Goal: Task Accomplishment & Management: Manage account settings

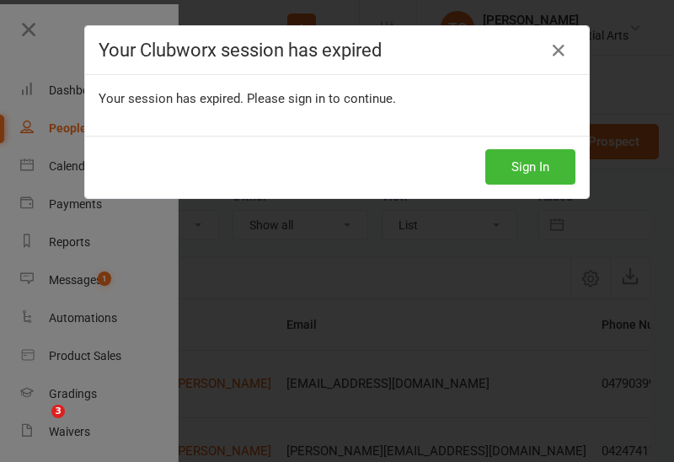
click at [534, 169] on button "Sign In" at bounding box center [531, 166] width 90 height 35
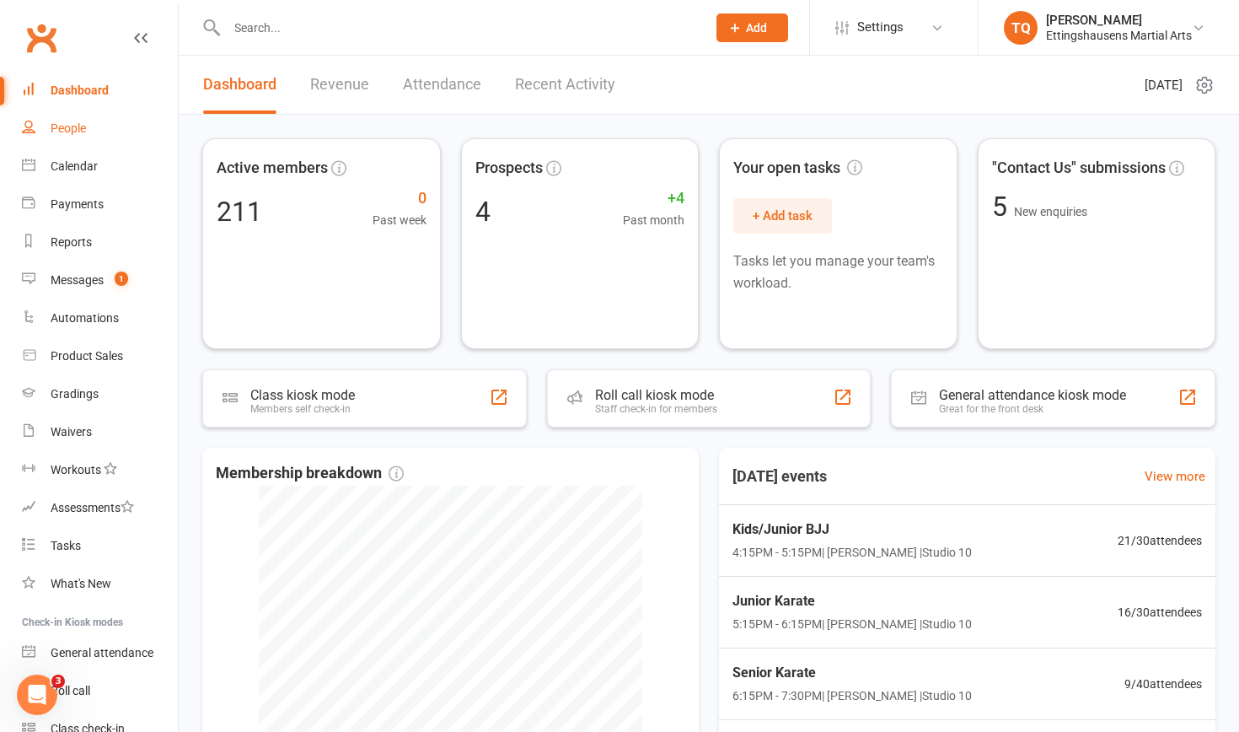
click at [74, 126] on div "People" at bounding box center [68, 127] width 35 height 13
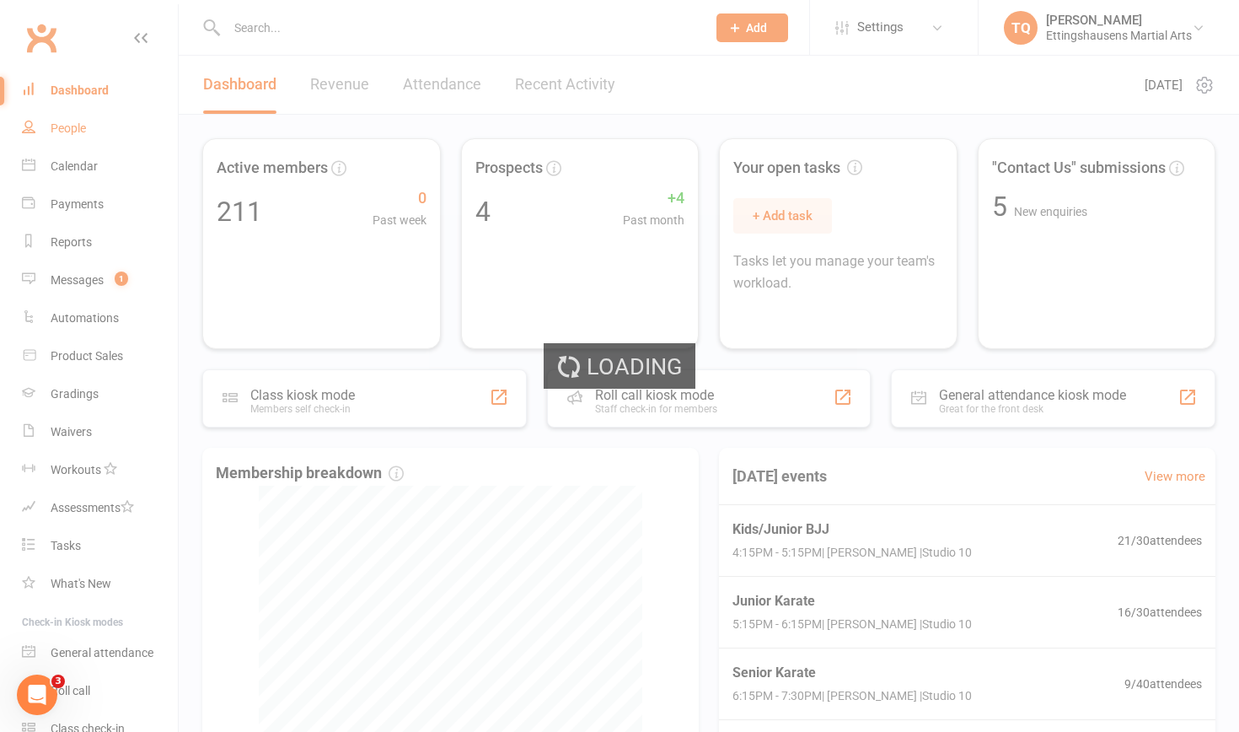
select select "100"
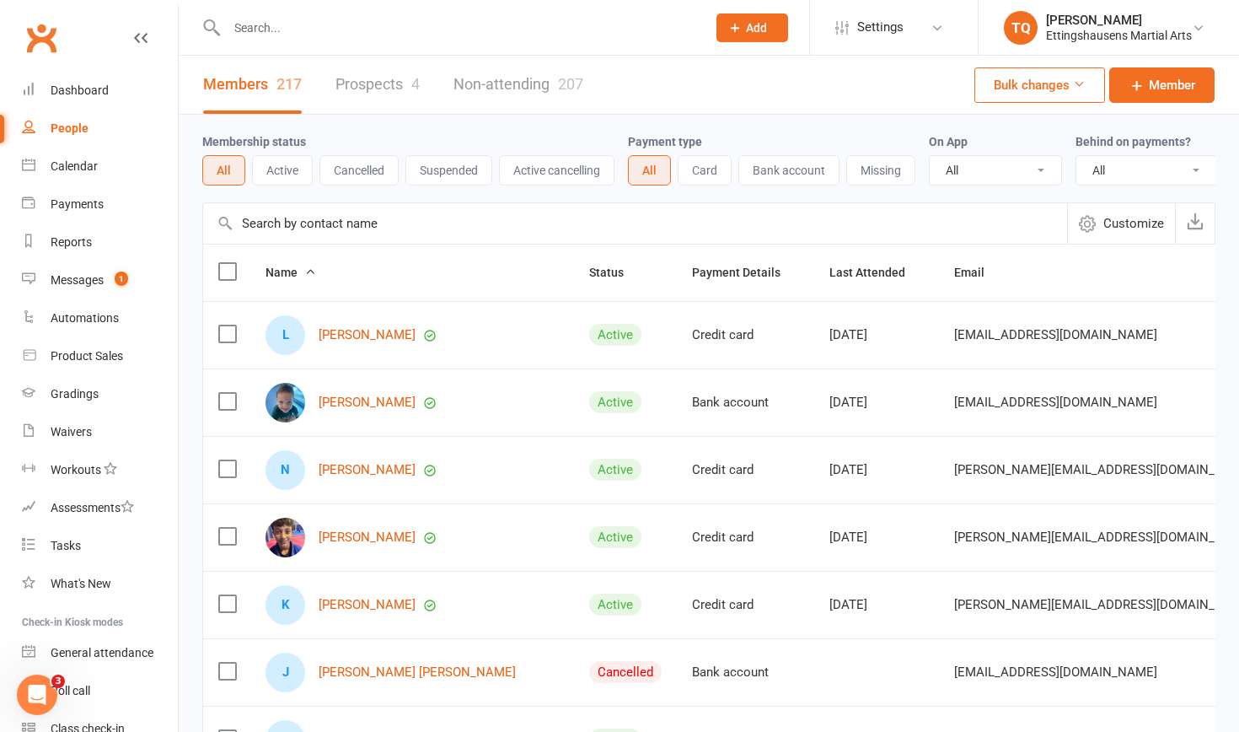
click at [309, 29] on input "text" at bounding box center [458, 28] width 473 height 24
type input "ruck"
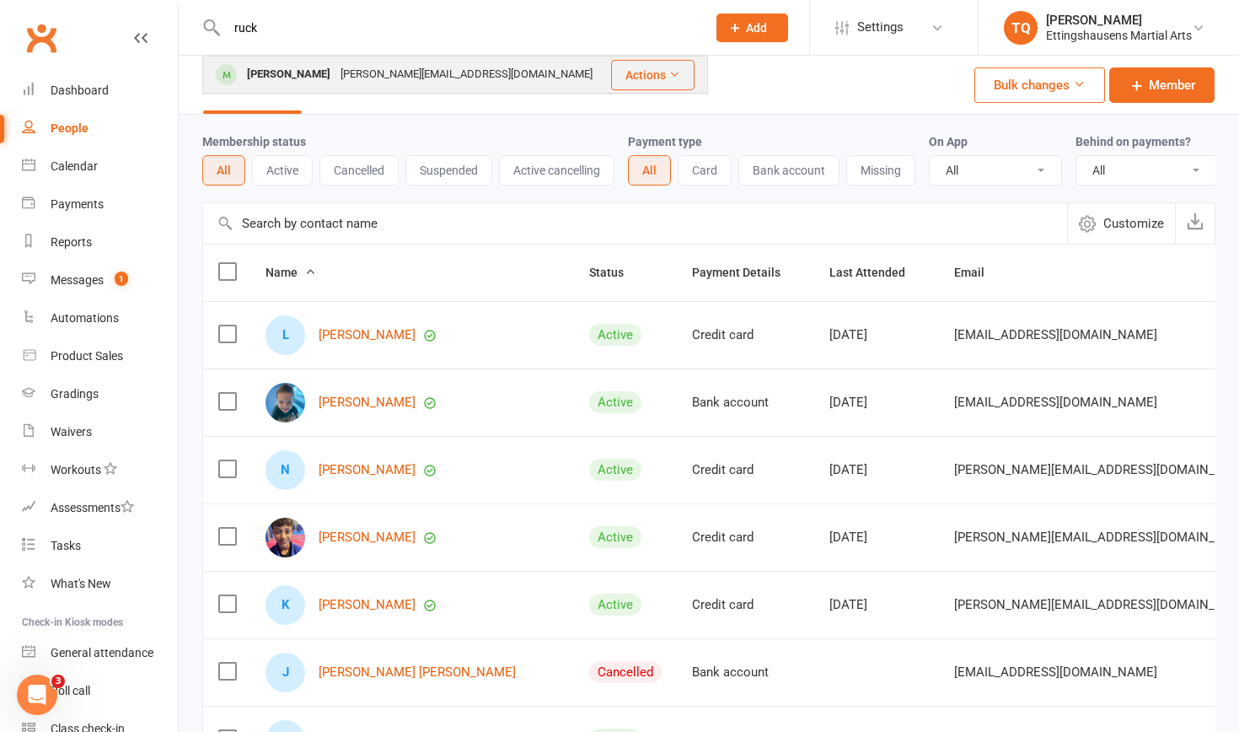
drag, startPoint x: 309, startPoint y: 29, endPoint x: 284, endPoint y: 73, distance: 51.3
click at [284, 73] on div "[PERSON_NAME]" at bounding box center [289, 74] width 94 height 24
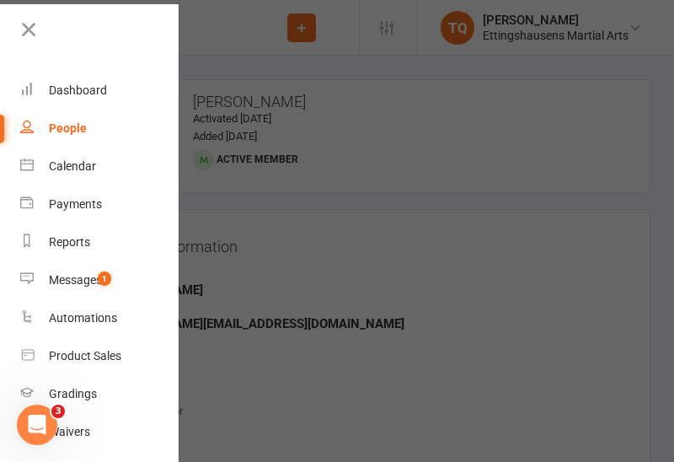
click at [71, 126] on div "People" at bounding box center [68, 127] width 38 height 13
select select "100"
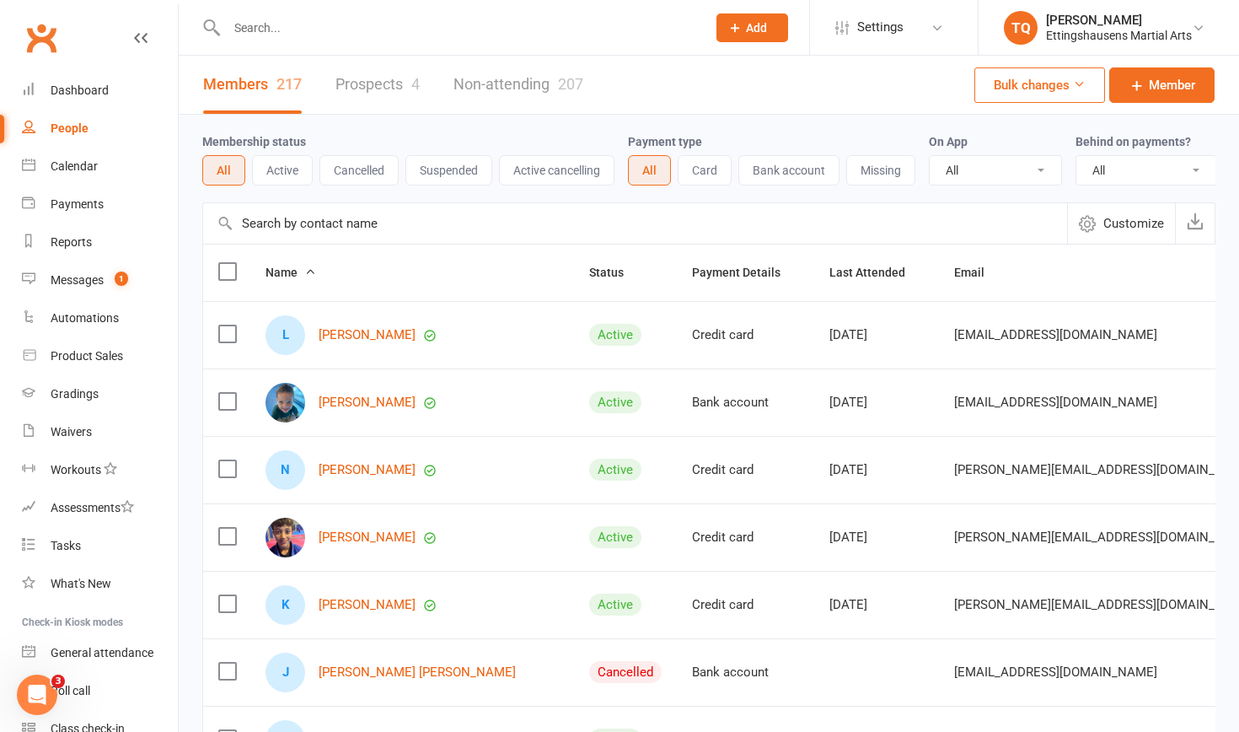
click at [324, 30] on input "text" at bounding box center [458, 28] width 473 height 24
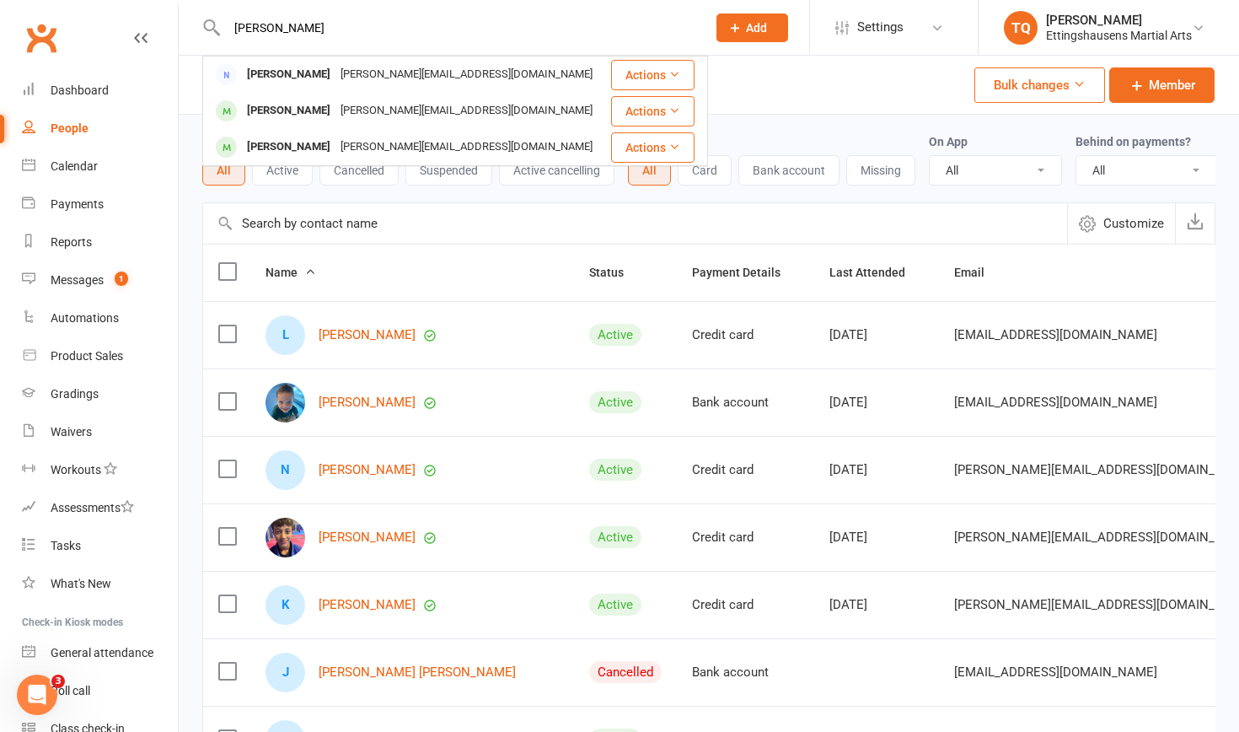
type input "[PERSON_NAME]"
drag, startPoint x: 342, startPoint y: 13, endPoint x: 284, endPoint y: 71, distance: 81.7
click at [284, 71] on div "[PERSON_NAME]" at bounding box center [289, 74] width 94 height 24
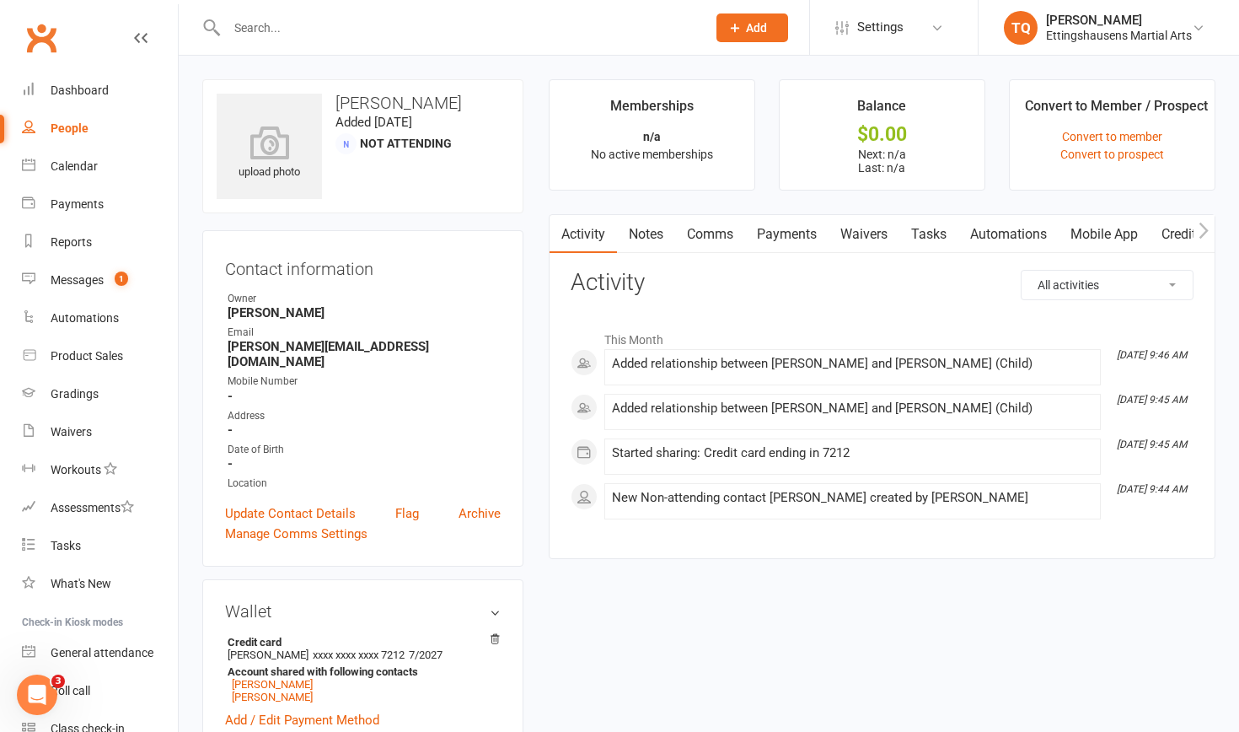
click at [293, 25] on input "text" at bounding box center [458, 28] width 473 height 24
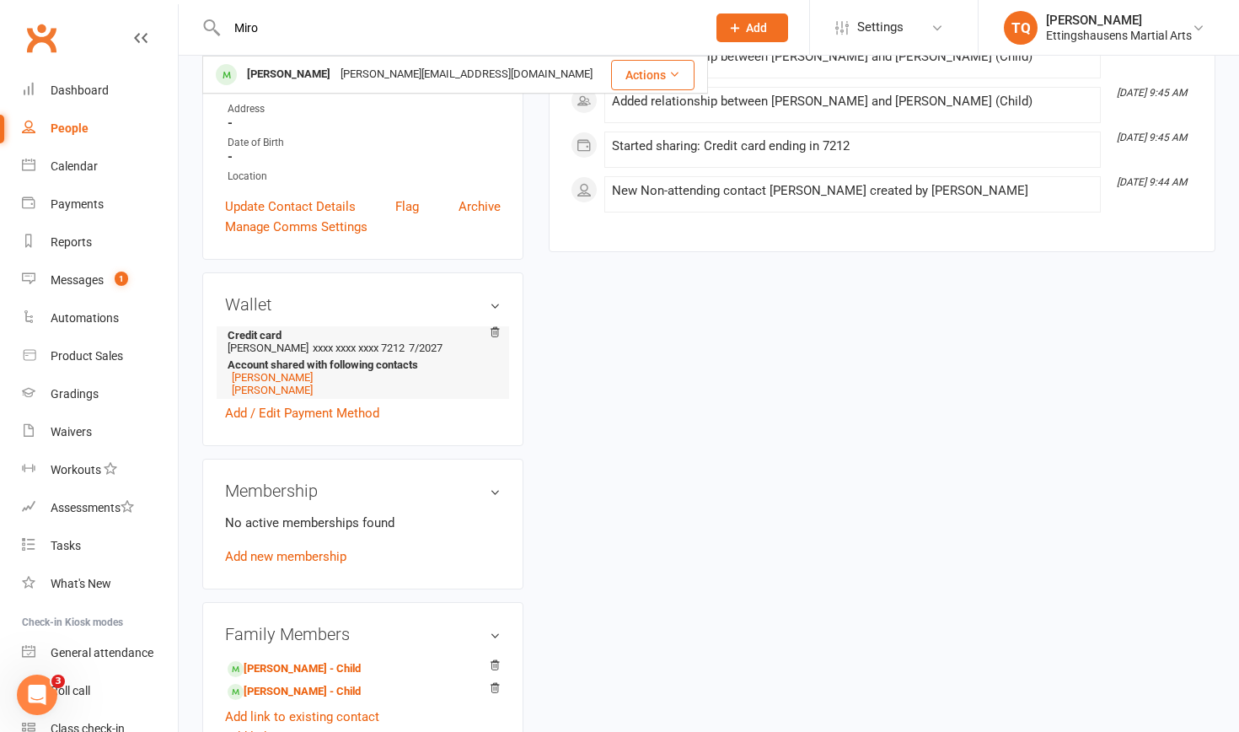
scroll to position [310, 0]
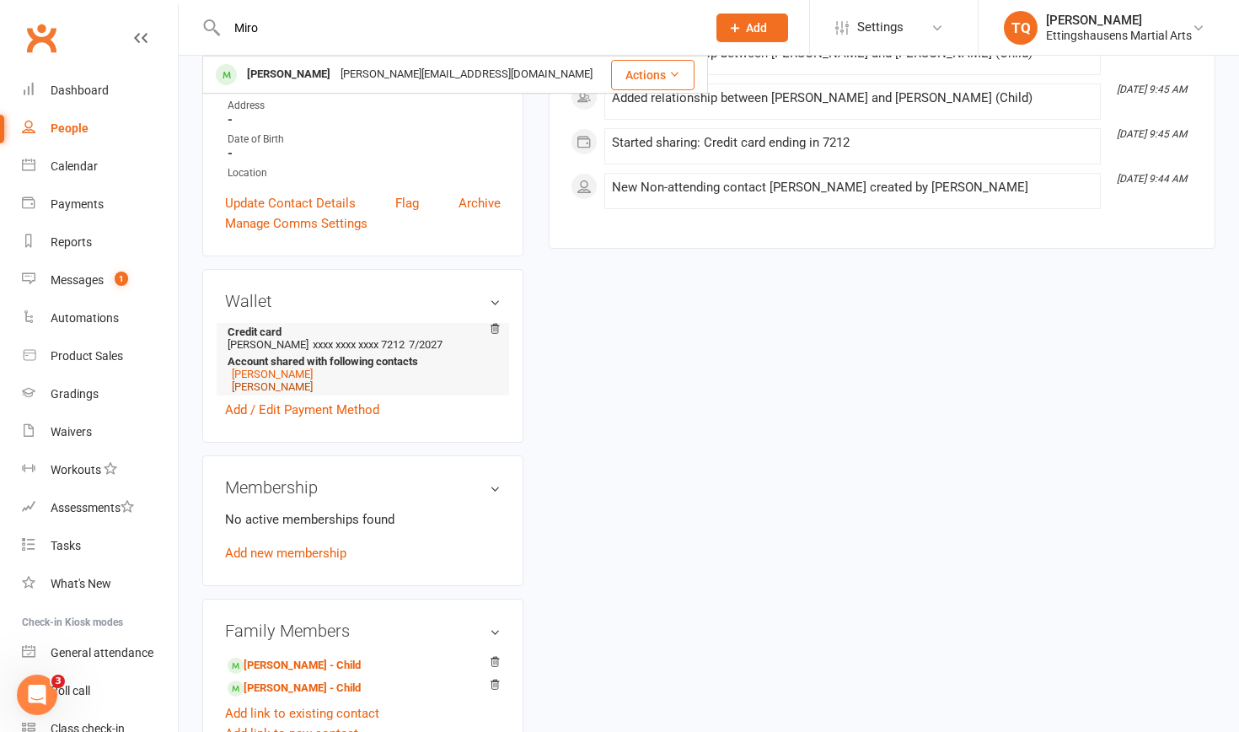
type input "Miro"
click at [254, 380] on link "[PERSON_NAME]" at bounding box center [272, 386] width 81 height 13
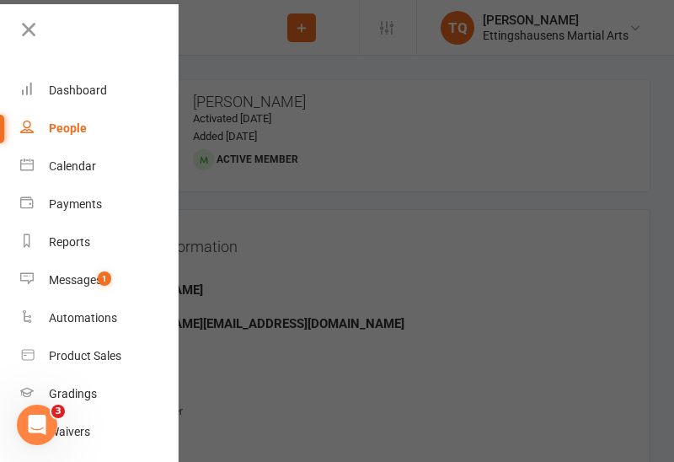
click at [56, 128] on div "People" at bounding box center [68, 127] width 38 height 13
select select "100"
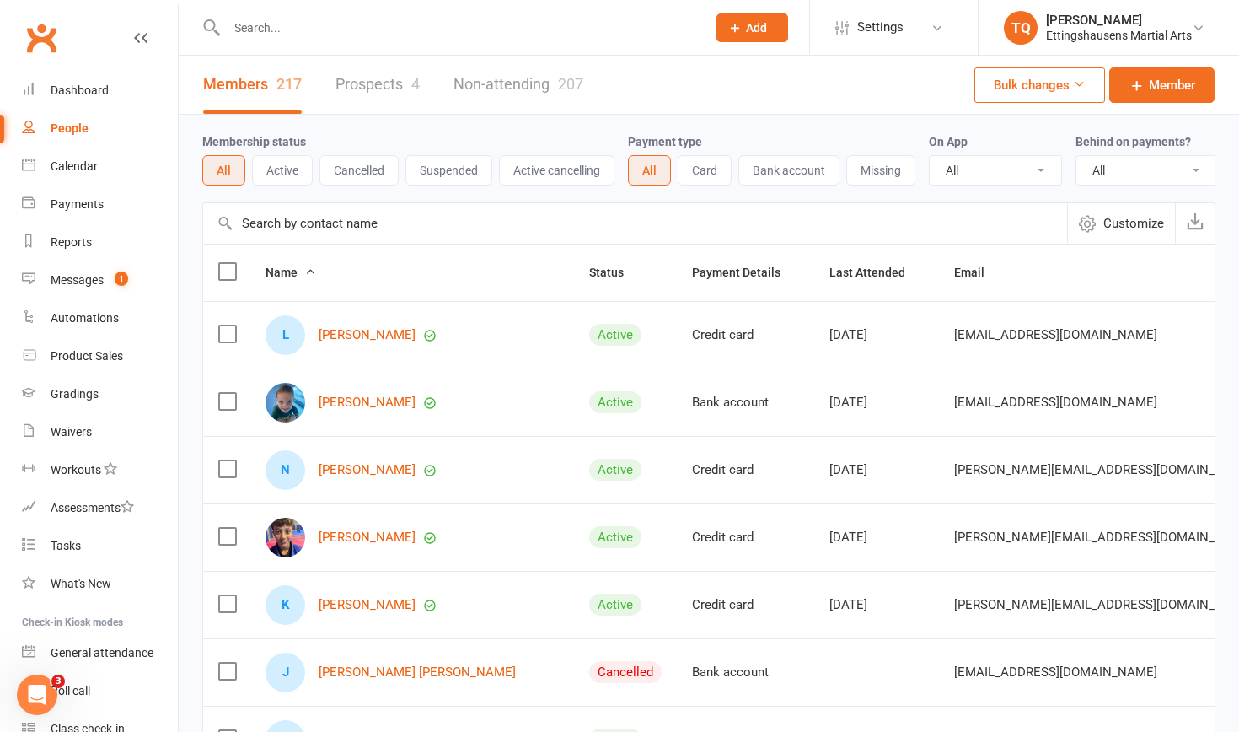
click at [298, 22] on input "text" at bounding box center [458, 28] width 473 height 24
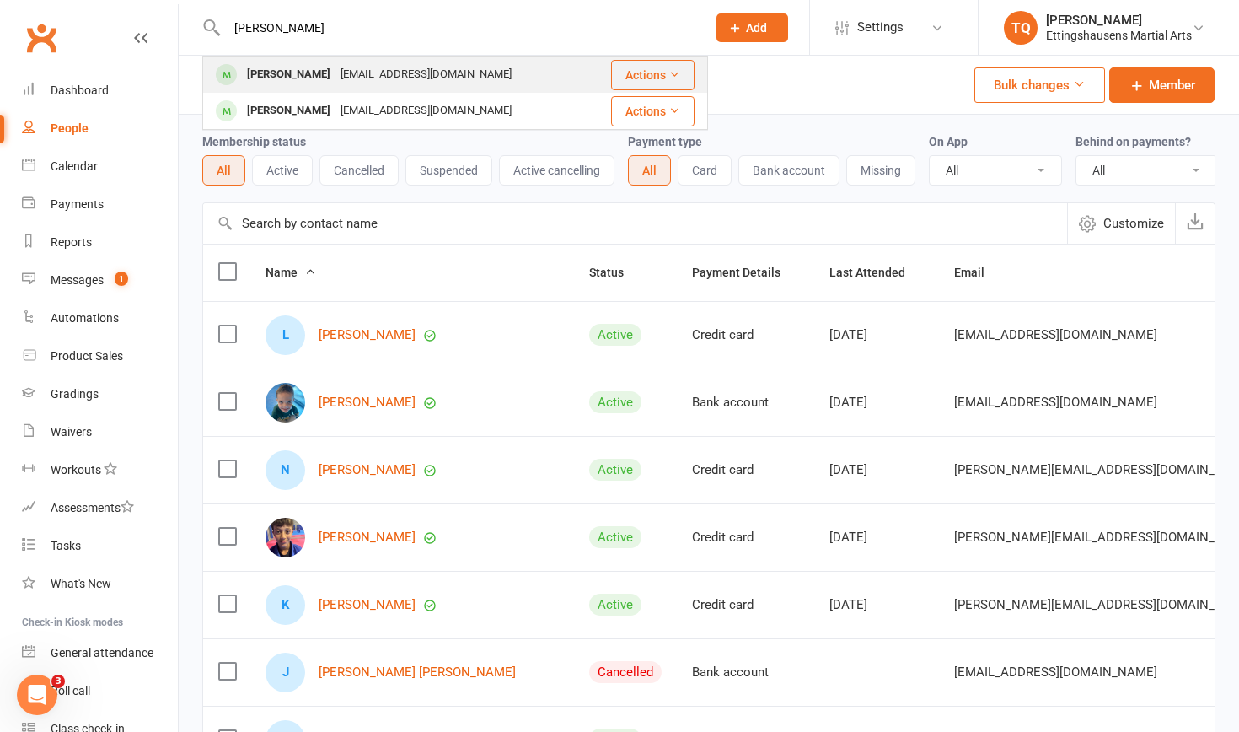
type input "[PERSON_NAME]"
click at [276, 75] on div "[PERSON_NAME]" at bounding box center [289, 74] width 94 height 24
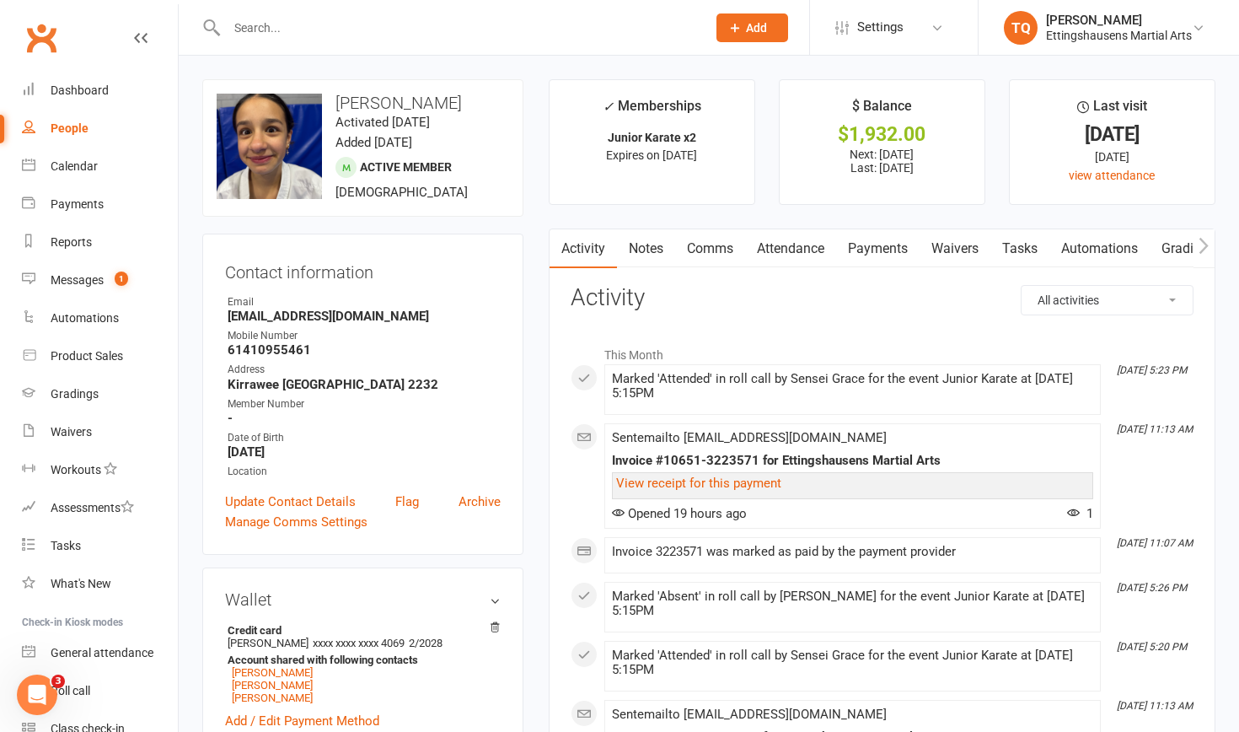
click at [271, 35] on input "text" at bounding box center [458, 28] width 473 height 24
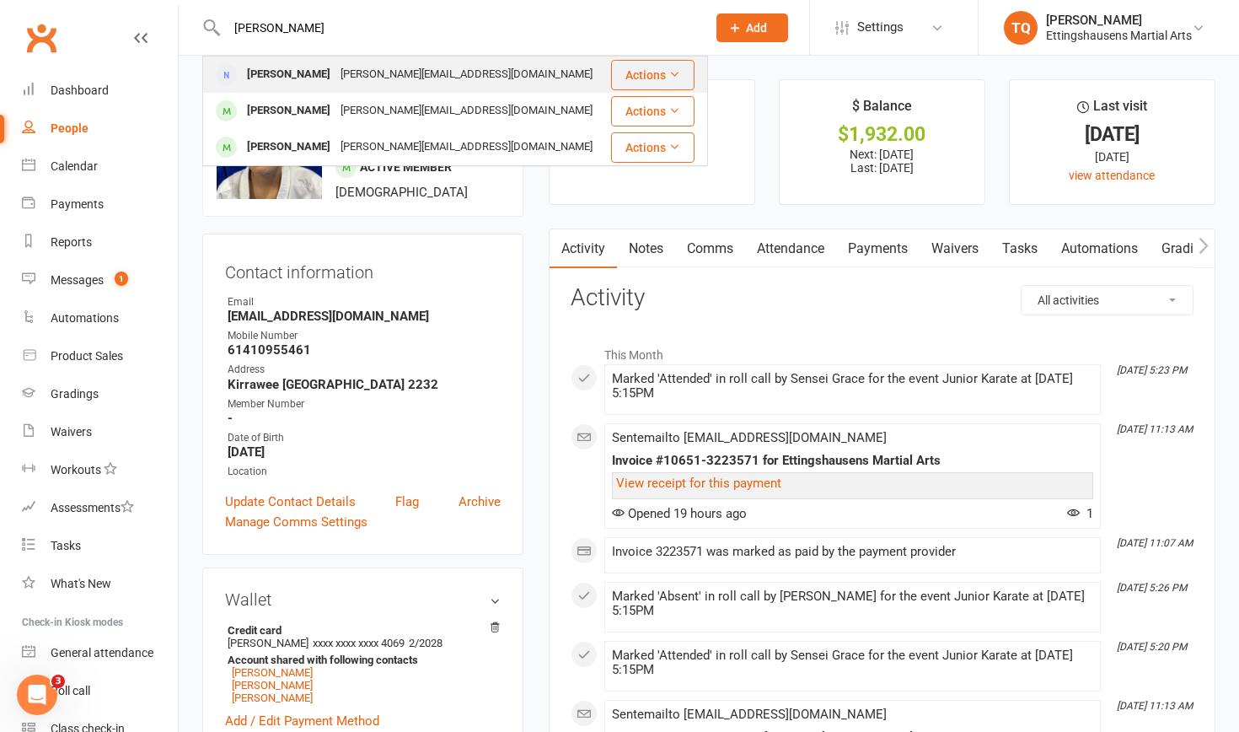
type input "[PERSON_NAME]"
click at [271, 77] on div "[PERSON_NAME]" at bounding box center [289, 74] width 94 height 24
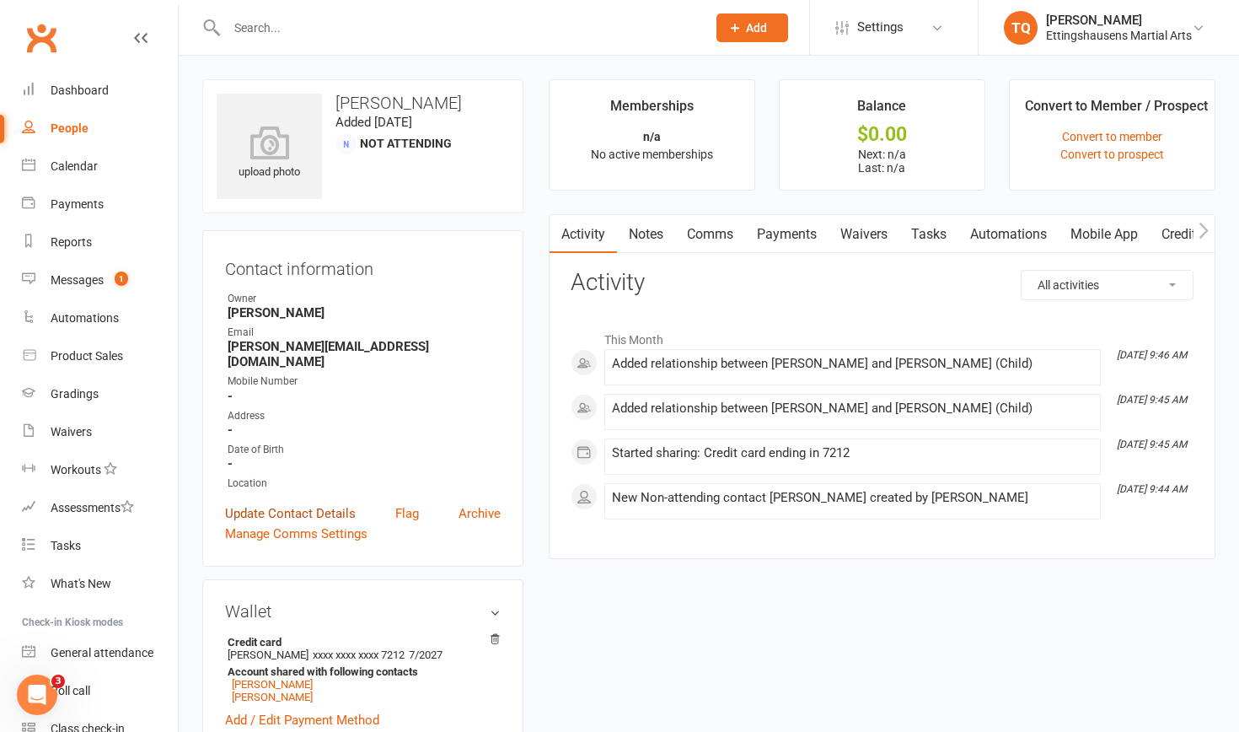
click at [263, 461] on link "Update Contact Details" at bounding box center [290, 513] width 131 height 20
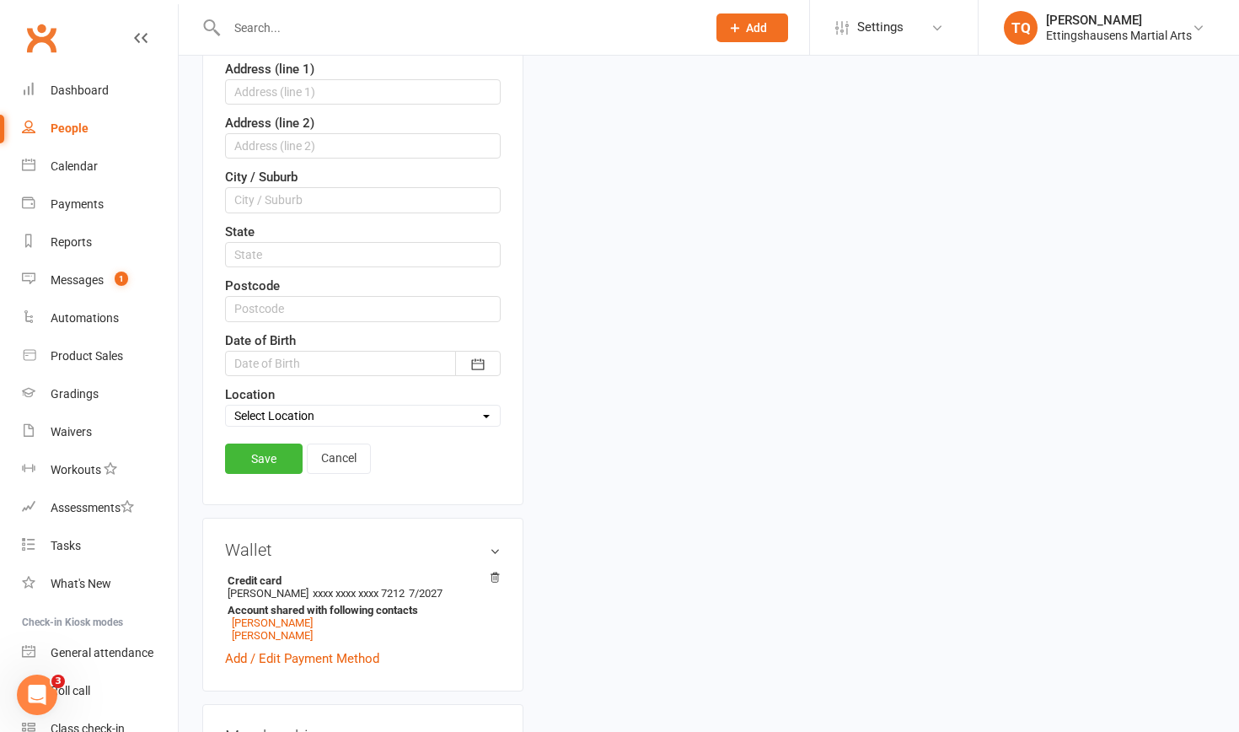
scroll to position [457, 0]
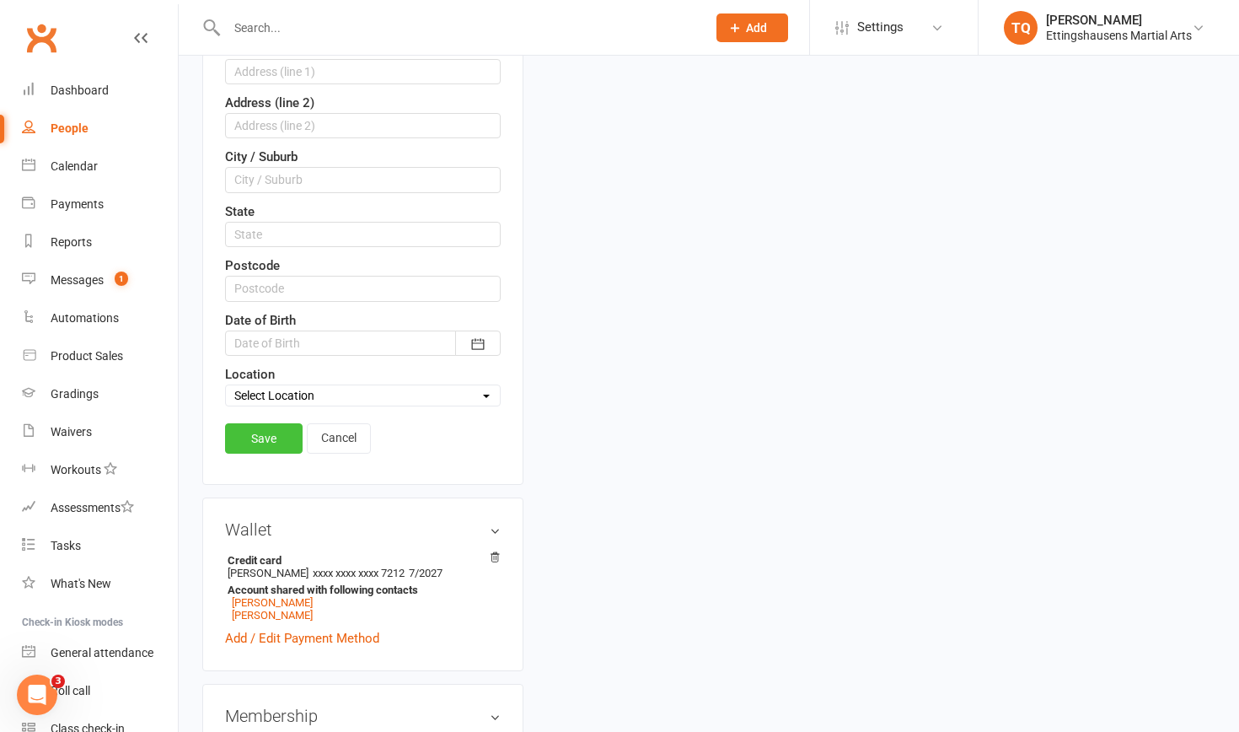
type input "0434611446"
click at [263, 439] on link "Save" at bounding box center [264, 438] width 78 height 30
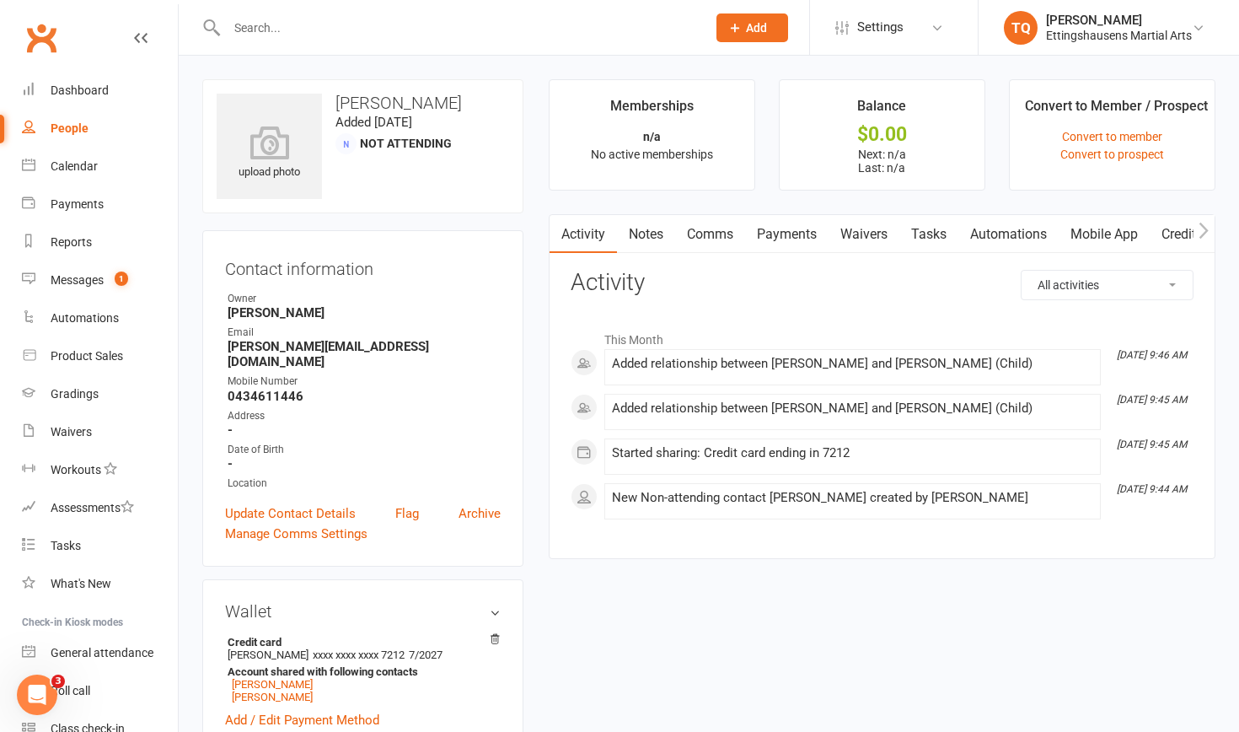
scroll to position [0, 0]
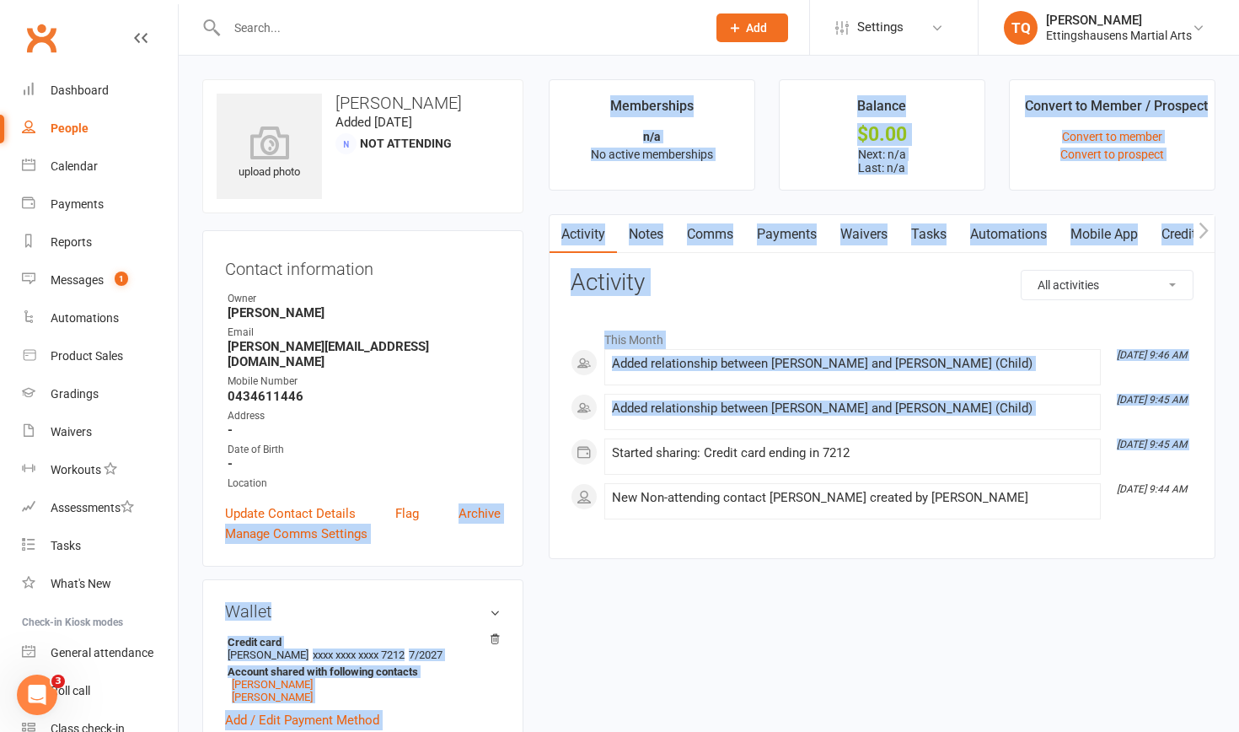
drag, startPoint x: 501, startPoint y: 479, endPoint x: 550, endPoint y: 458, distance: 54.0
